Goal: Information Seeking & Learning: Learn about a topic

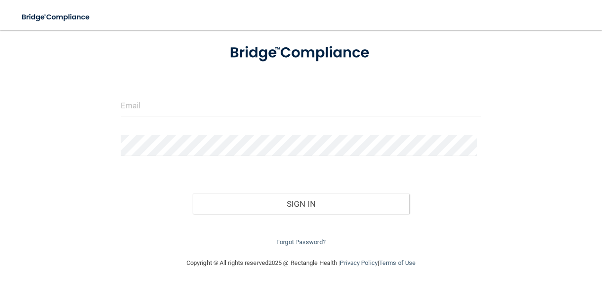
scroll to position [58, 0]
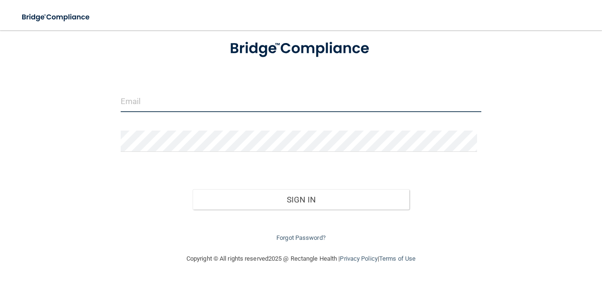
click at [146, 102] on input "email" at bounding box center [301, 101] width 361 height 21
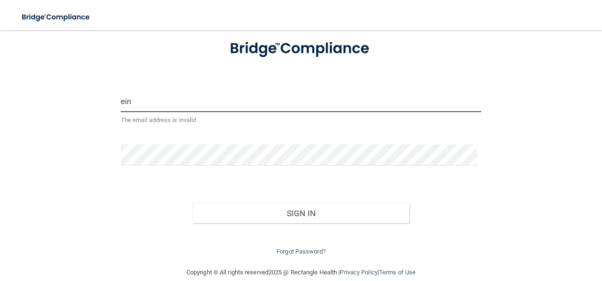
type input "[EMAIL_ADDRESS][DOMAIN_NAME]"
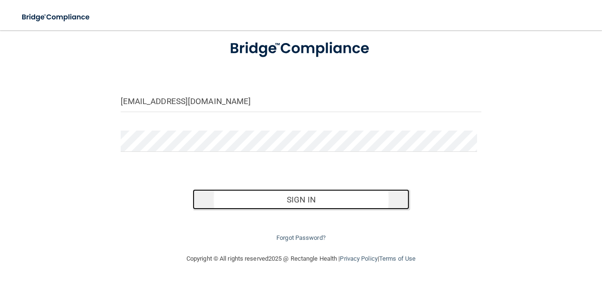
click at [239, 196] on button "Sign In" at bounding box center [301, 199] width 217 height 21
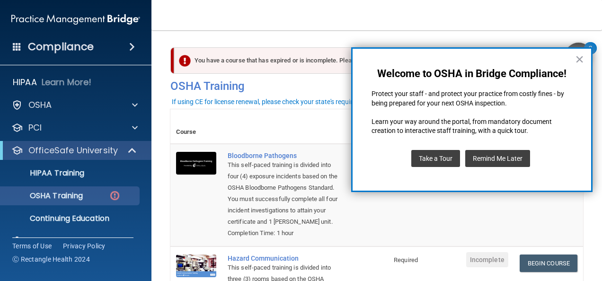
click at [579, 58] on button "×" at bounding box center [579, 59] width 9 height 15
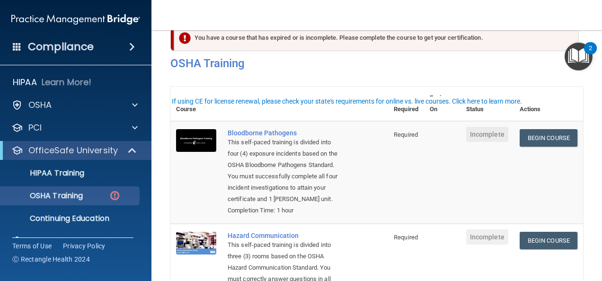
scroll to position [47, 0]
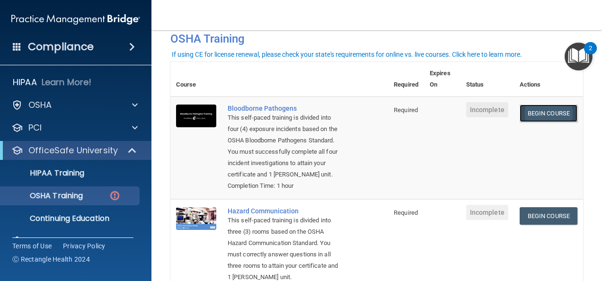
click at [526, 114] on link "Begin Course" at bounding box center [549, 114] width 58 height 18
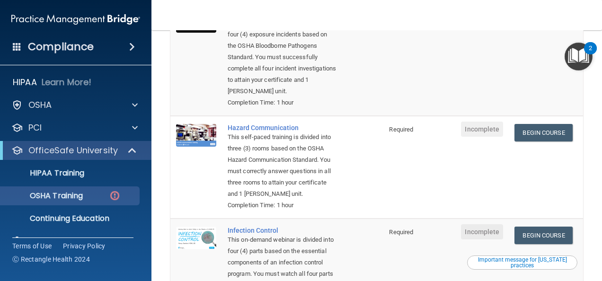
scroll to position [95, 0]
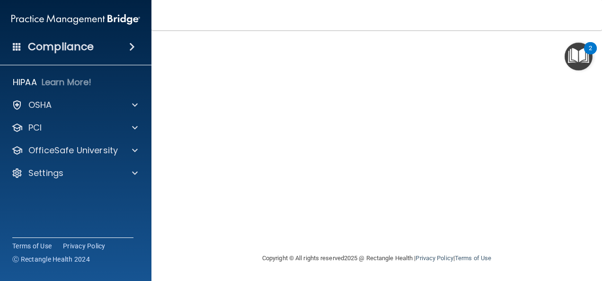
scroll to position [77, 0]
click at [575, 54] on img "Open Resource Center, 2 new notifications" at bounding box center [579, 57] width 28 height 28
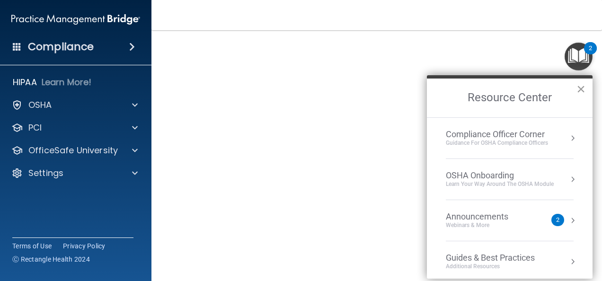
click at [578, 89] on button "×" at bounding box center [581, 88] width 9 height 15
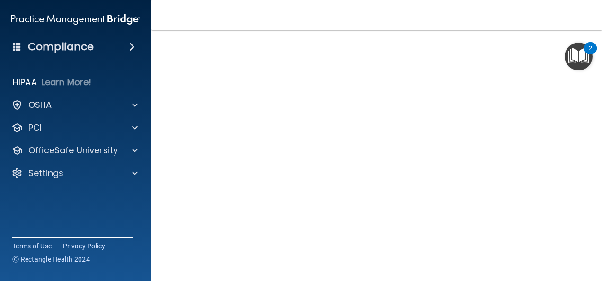
click at [386, 9] on nav "Toggle navigation [PERSON_NAME] [EMAIL_ADDRESS][DOMAIN_NAME] Manage My Enterpri…" at bounding box center [376, 15] width 451 height 30
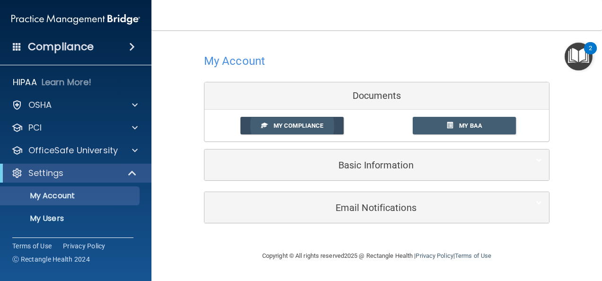
click at [295, 128] on span "My Compliance" at bounding box center [299, 125] width 50 height 7
click at [476, 127] on span "My BAA" at bounding box center [470, 125] width 23 height 7
